Goal: Contribute content: Contribute content

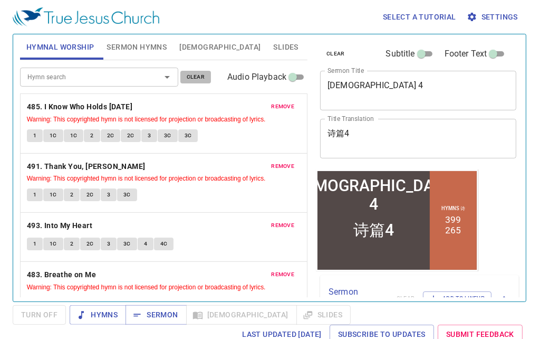
click at [191, 79] on span "clear" at bounding box center [196, 76] width 18 height 9
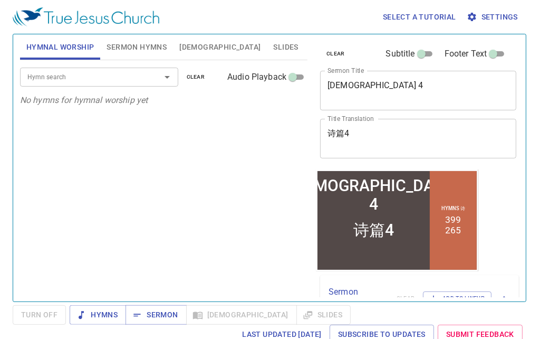
click at [133, 46] on span "Sermon Hymns" at bounding box center [137, 47] width 60 height 13
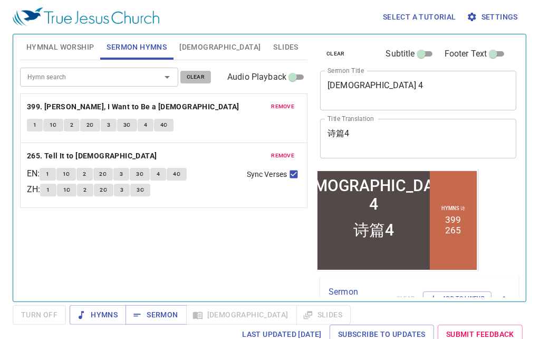
click at [202, 81] on span "clear" at bounding box center [196, 76] width 18 height 9
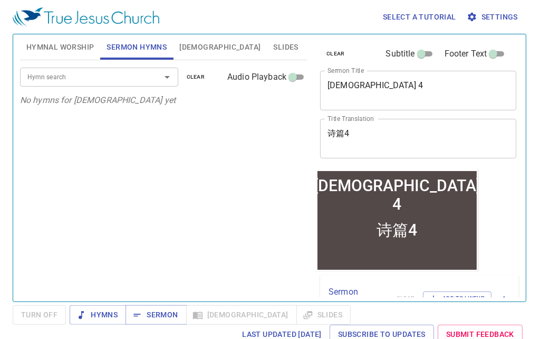
click at [328, 50] on span "clear" at bounding box center [335, 53] width 18 height 9
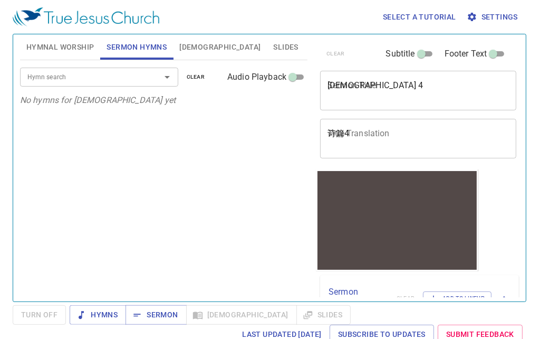
click at [350, 101] on div "Mazmur 4 x Sermon Title" at bounding box center [418, 91] width 196 height 40
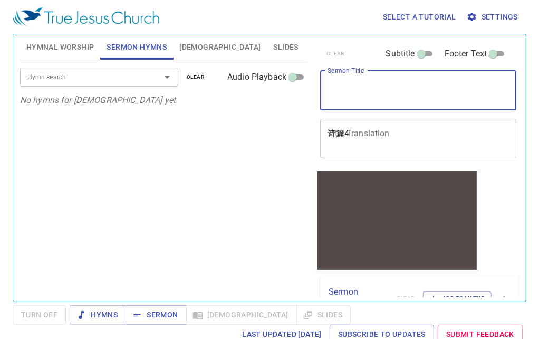
paste textarea "Swift To Hear 快快的听"
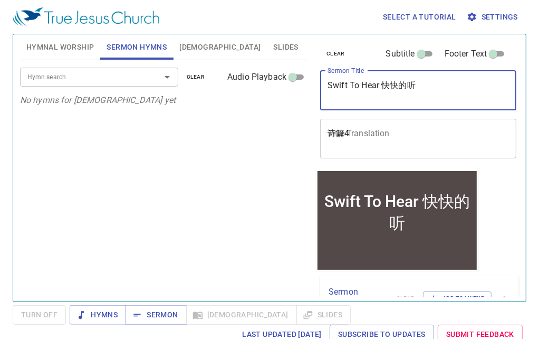
drag, startPoint x: 381, startPoint y: 88, endPoint x: 434, endPoint y: 122, distance: 63.6
click at [434, 122] on div "clear Subtitle Footer Text Sermon Title Swift To Hear 快快的听 x Sermon Title Title…" at bounding box center [417, 101] width 203 height 135
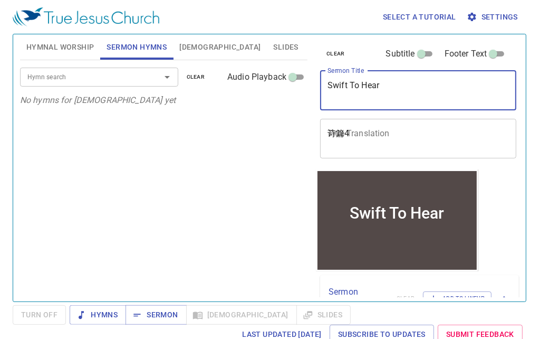
type textarea "Swift To Hear"
click at [457, 126] on div "诗篇4 x Title Translation" at bounding box center [418, 139] width 196 height 40
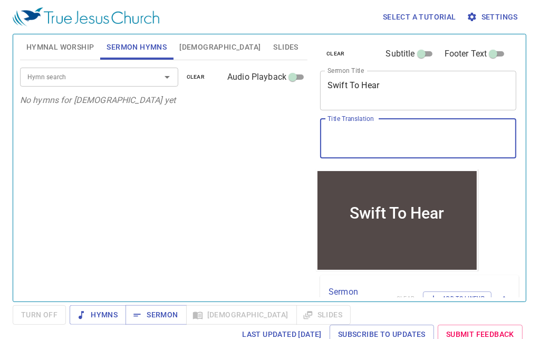
paste textarea "快快的听"
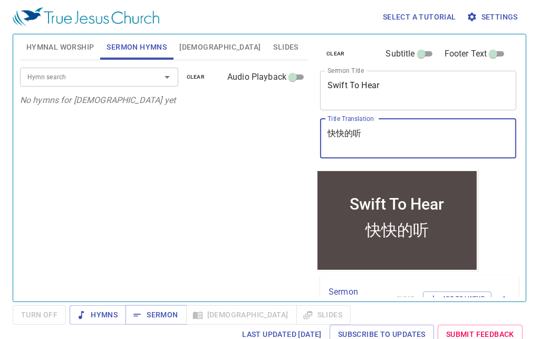
type textarea "快快的听"
click at [98, 80] on input "Hymn search" at bounding box center [83, 77] width 121 height 12
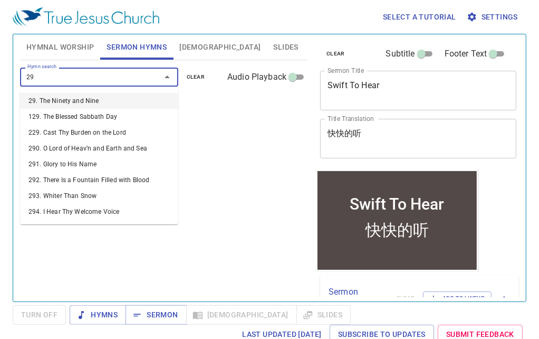
type input "294"
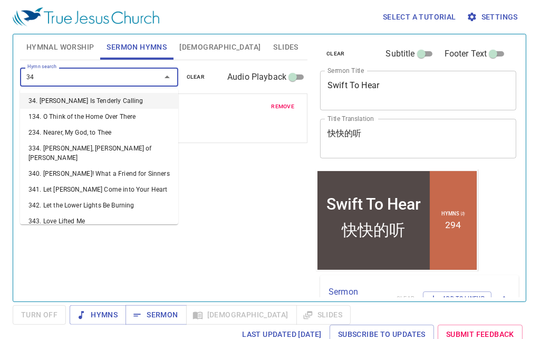
type input "341"
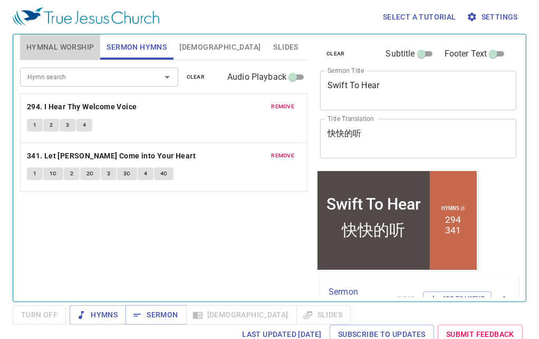
click at [75, 49] on span "Hymnal Worship" at bounding box center [60, 47] width 68 height 13
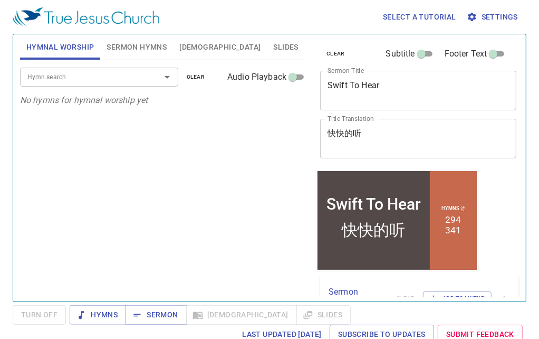
click at [75, 76] on input "Hymn search" at bounding box center [83, 77] width 121 height 12
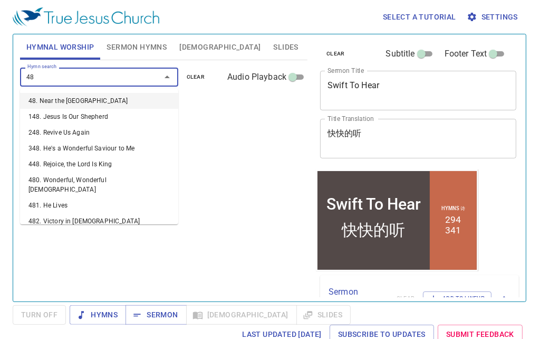
type input "486"
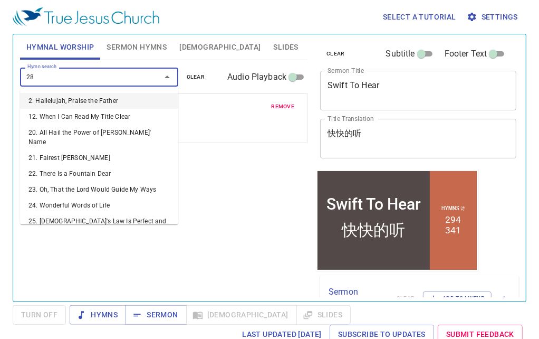
type input "288"
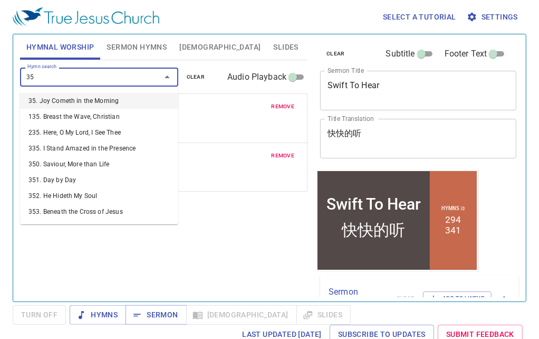
type input "358"
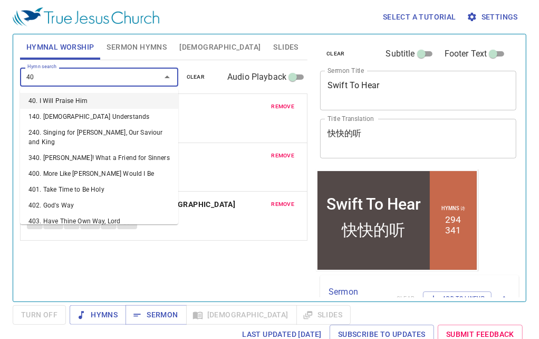
type input "401"
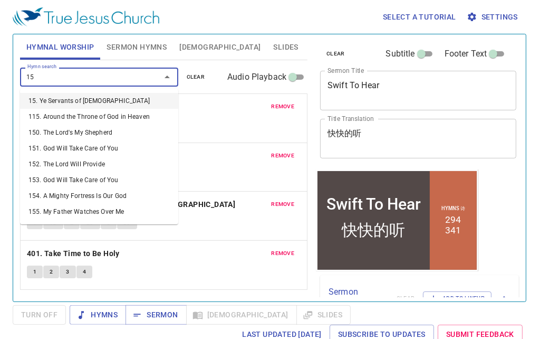
type input "158"
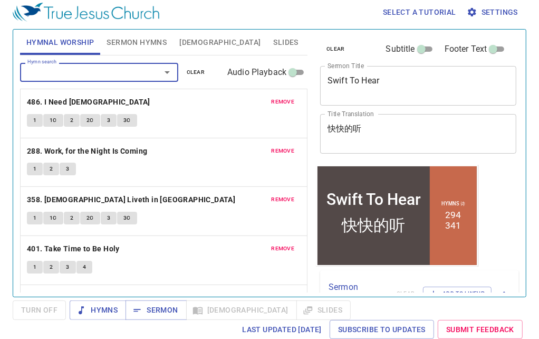
click at [144, 36] on span "Sermon Hymns" at bounding box center [137, 42] width 60 height 13
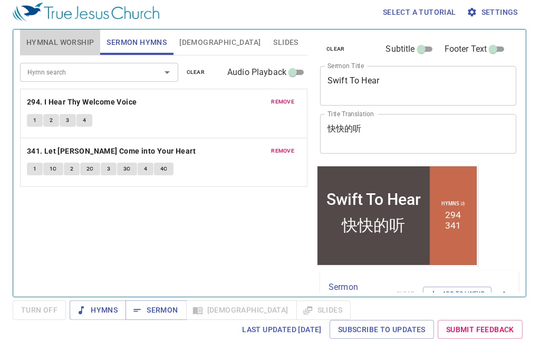
click at [70, 42] on span "Hymnal Worship" at bounding box center [60, 42] width 68 height 13
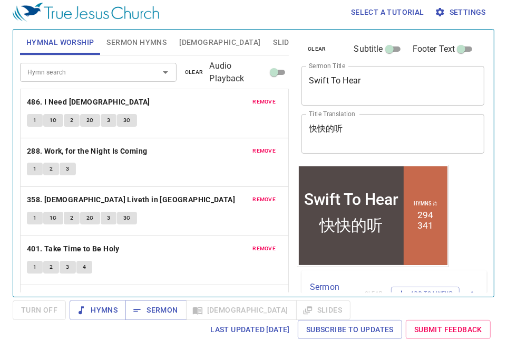
click at [273, 38] on span "Slides" at bounding box center [285, 42] width 25 height 13
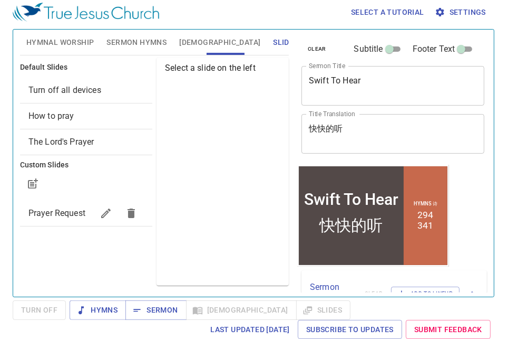
click at [62, 208] on span "Prayer Request" at bounding box center [56, 213] width 57 height 10
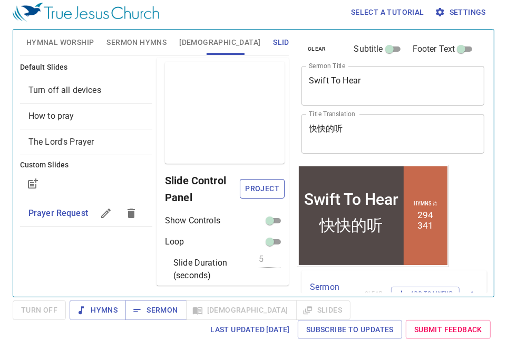
click at [248, 186] on span "Project" at bounding box center [262, 188] width 28 height 13
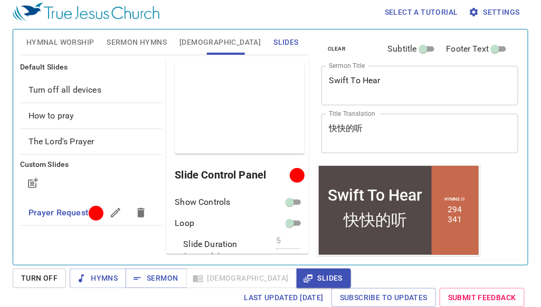
click at [355, 82] on textarea "Swift To Hear" at bounding box center [420, 85] width 182 height 20
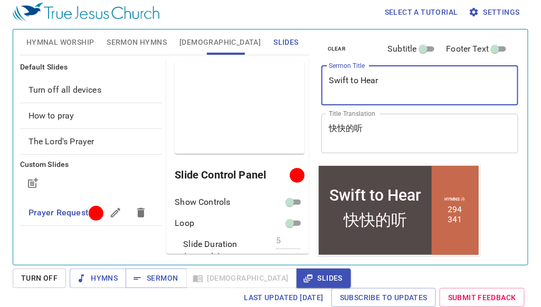
type textarea "Swift to Hear"
click at [47, 213] on span "Prayer Request" at bounding box center [58, 213] width 60 height 10
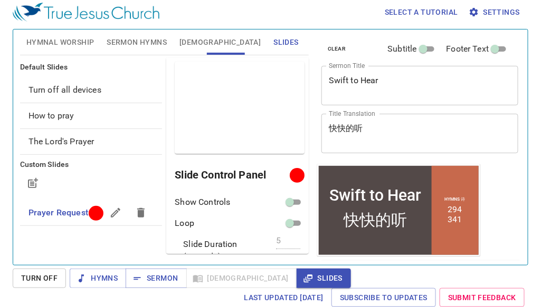
scroll to position [44, 0]
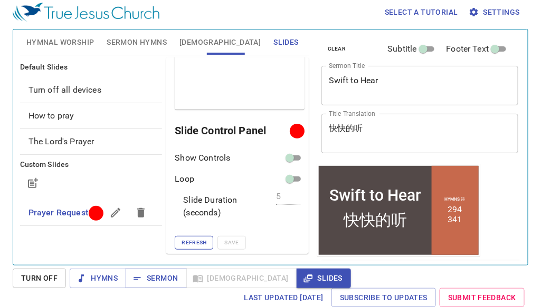
click at [191, 244] on span "Refresh" at bounding box center [193, 242] width 25 height 9
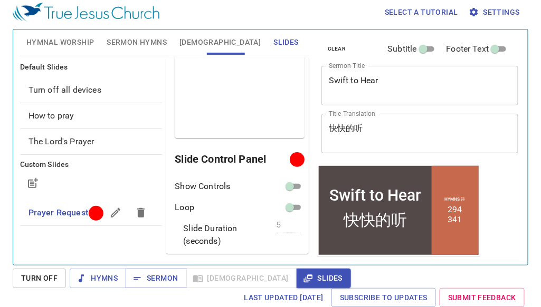
scroll to position [0, 0]
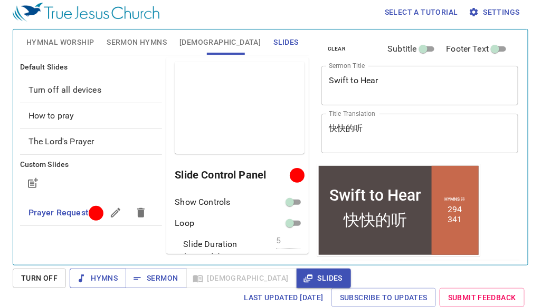
click at [90, 273] on span "Hymns" at bounding box center [98, 278] width 40 height 13
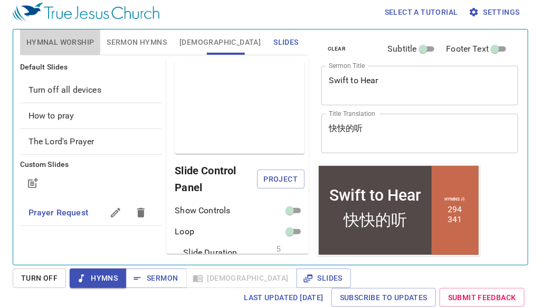
click at [43, 41] on span "Hymnal Worship" at bounding box center [60, 42] width 68 height 13
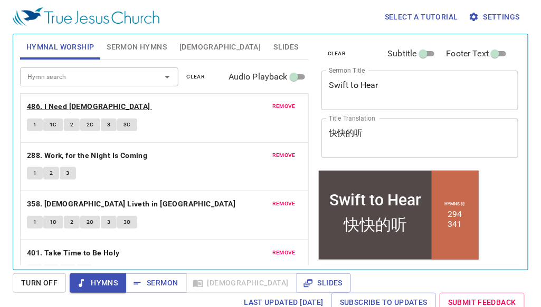
click at [62, 107] on b "486. I Need [DEMOGRAPHIC_DATA]" at bounding box center [88, 106] width 123 height 13
click at [35, 124] on span "1" at bounding box center [34, 124] width 3 height 9
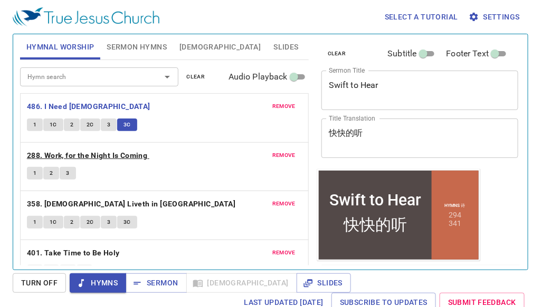
click at [54, 156] on b "288. Work, for the Night Is Coming" at bounding box center [87, 155] width 121 height 13
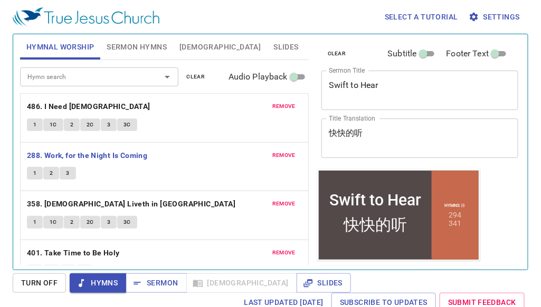
click at [34, 172] on span "1" at bounding box center [34, 173] width 3 height 9
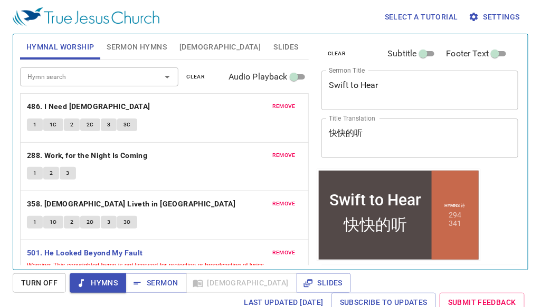
scroll to position [99, 0]
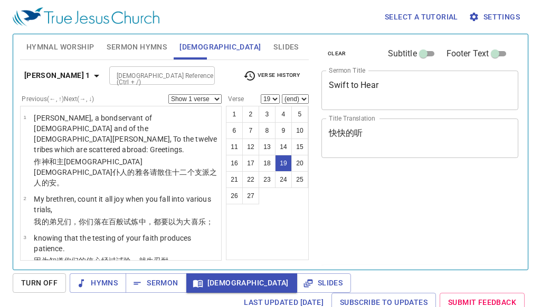
select select "19"
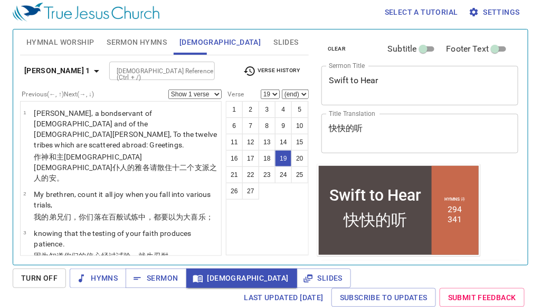
scroll to position [865, 0]
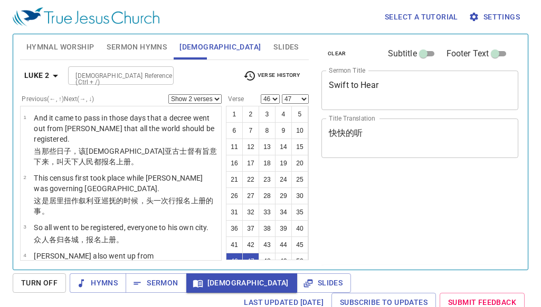
select select "2"
select select "46"
select select "47"
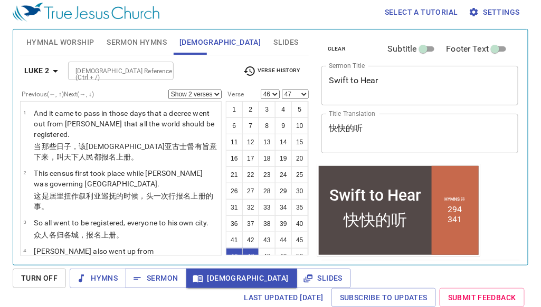
scroll to position [2429, 0]
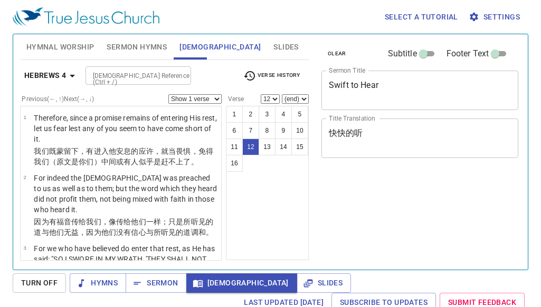
select select "12"
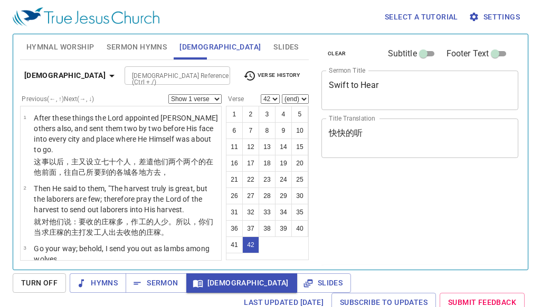
select select "42"
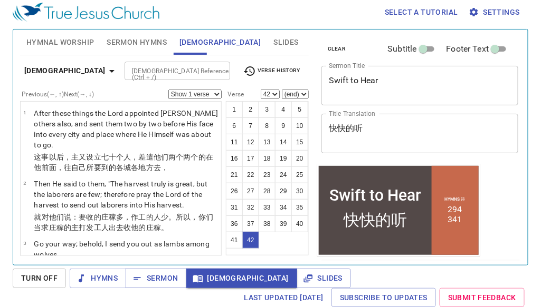
scroll to position [2075, 0]
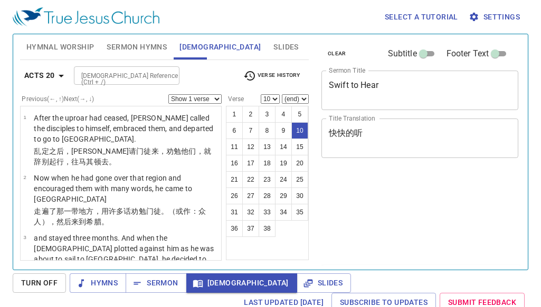
select select "10"
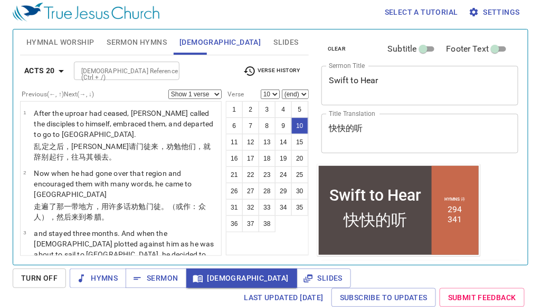
scroll to position [508, 0]
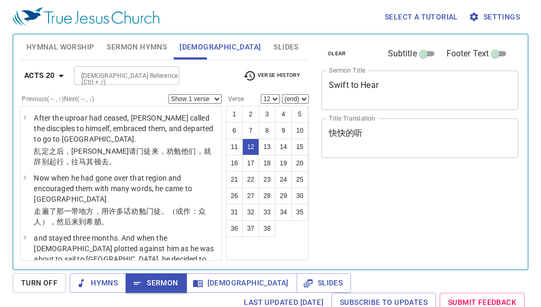
select select "12"
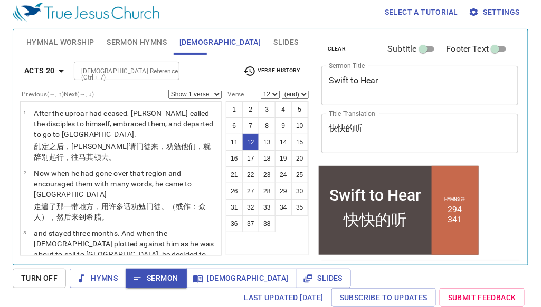
scroll to position [618, 0]
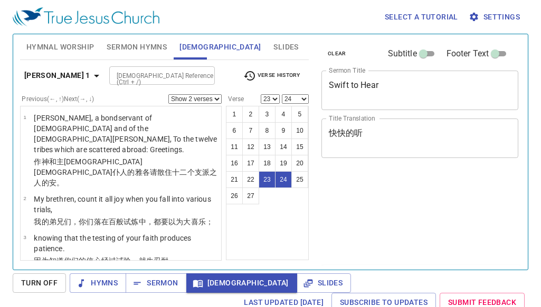
select select "2"
select select "23"
select select "24"
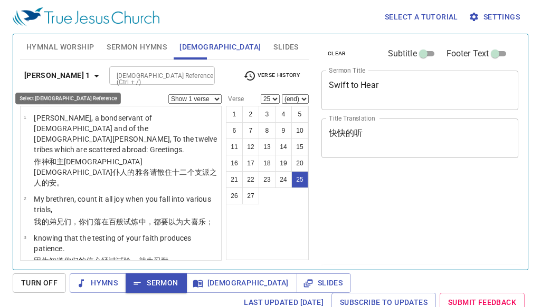
select select "25"
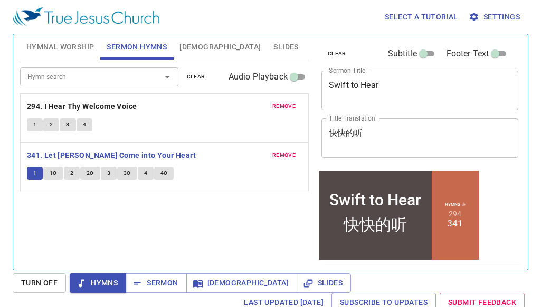
scroll to position [5, 0]
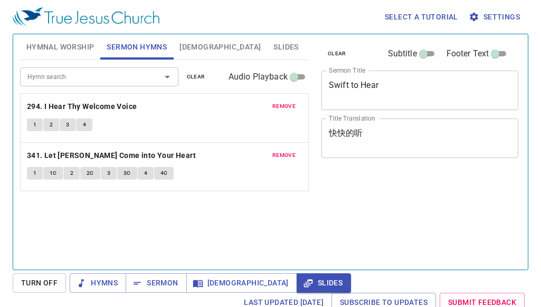
scroll to position [5, 0]
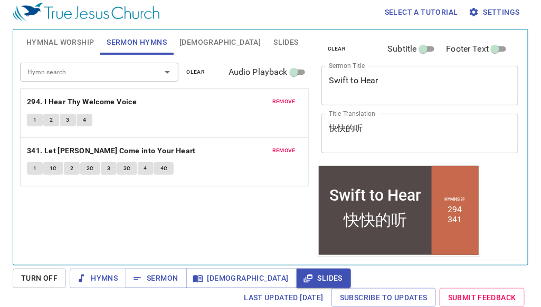
scroll to position [5, 0]
